Goal: Information Seeking & Learning: Learn about a topic

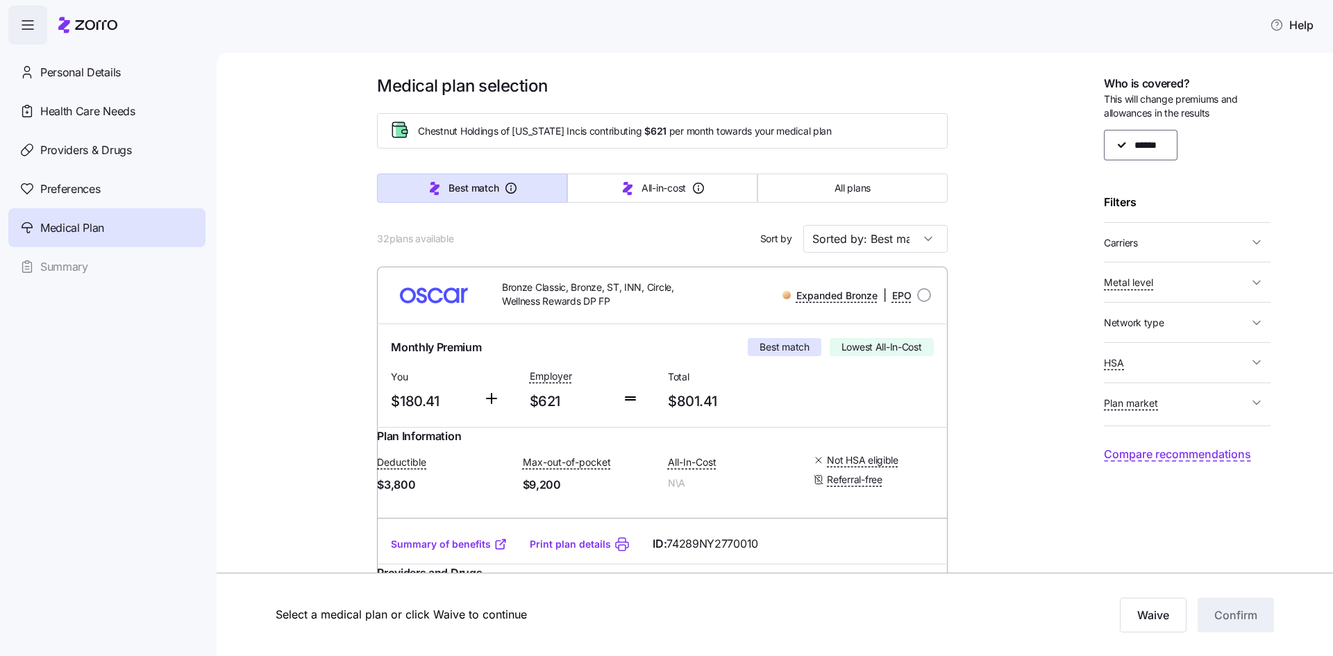
click at [1156, 319] on span "Network type" at bounding box center [1134, 323] width 60 height 14
click at [1125, 372] on input "HMO" at bounding box center [1128, 374] width 14 height 14
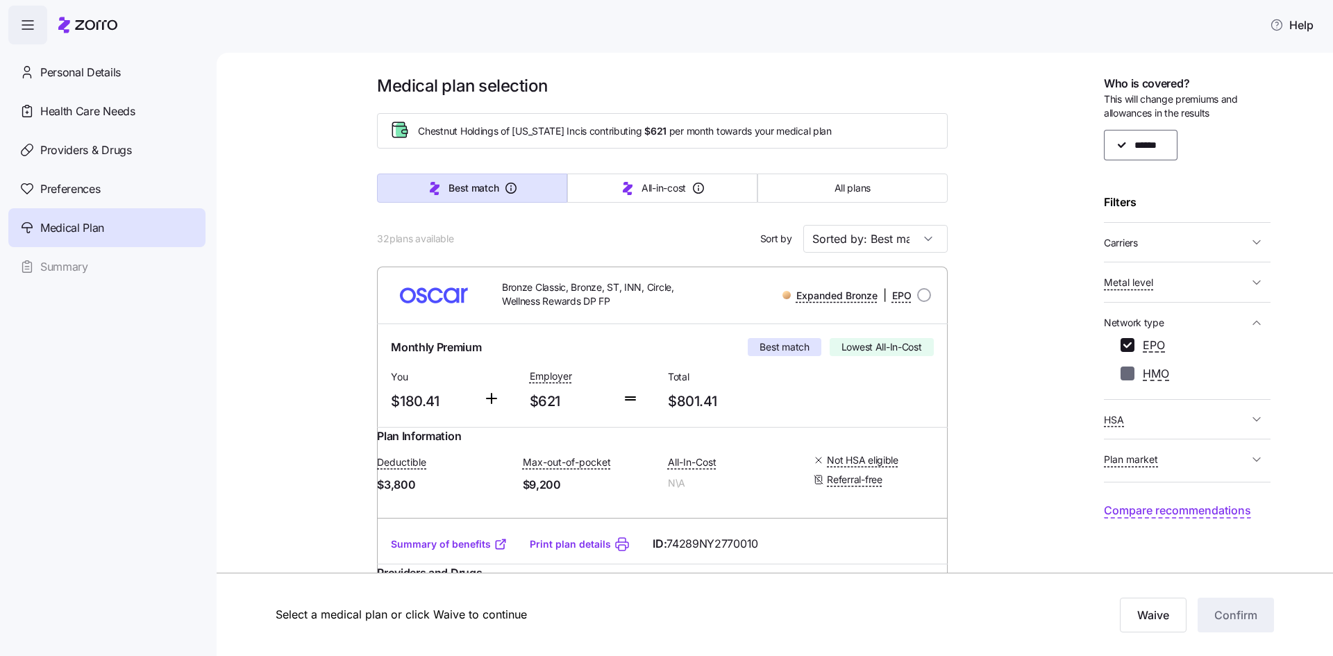
checkbox input "false"
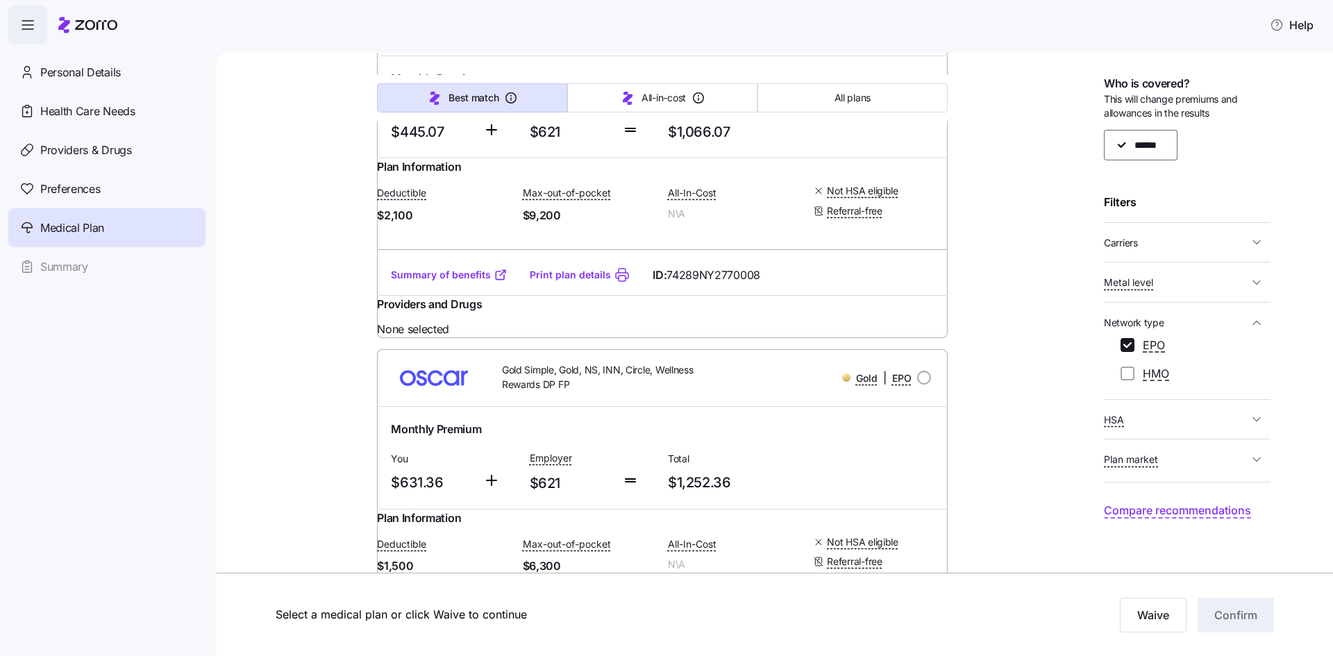
scroll to position [2034, 0]
